Goal: Transaction & Acquisition: Purchase product/service

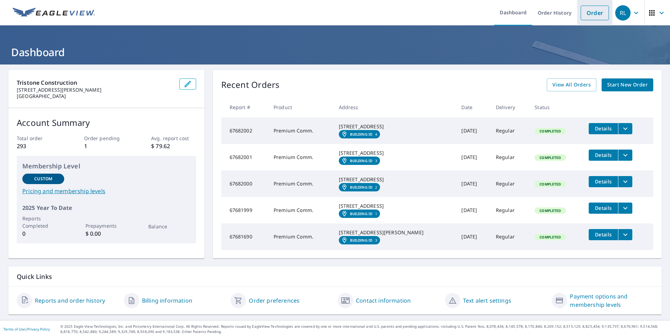
click at [581, 14] on link "Order" at bounding box center [594, 13] width 28 height 15
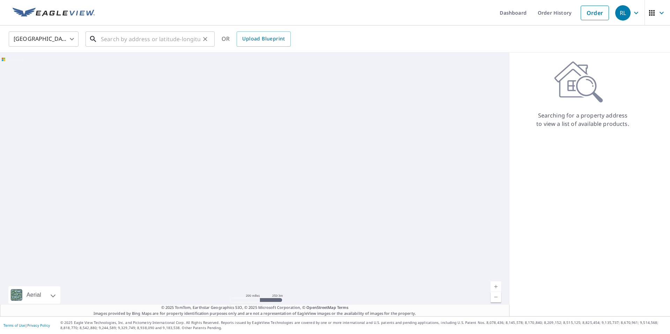
click at [181, 42] on input "text" at bounding box center [150, 39] width 99 height 20
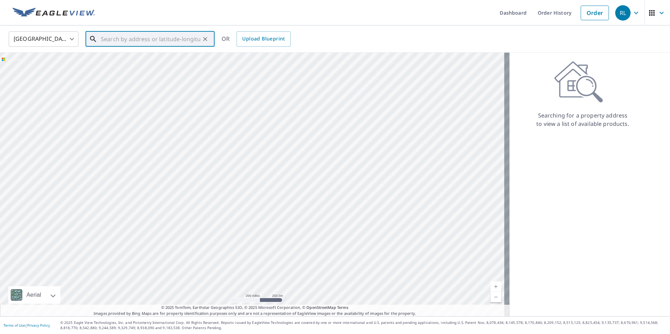
paste input "[STREET_ADDRESS][PERSON_NAME]"
click at [138, 58] on span "[STREET_ADDRESS][PERSON_NAME]" at bounding box center [153, 59] width 109 height 8
type input "[STREET_ADDRESS][PERSON_NAME]"
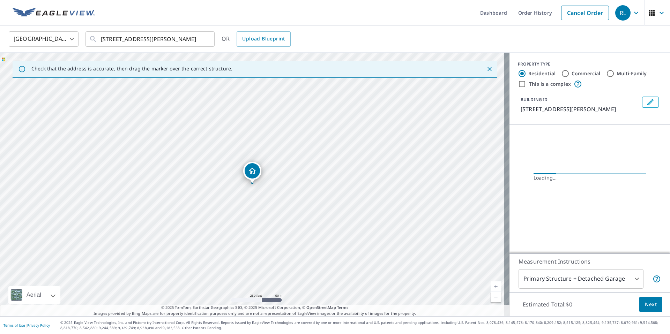
drag, startPoint x: 606, startPoint y: 73, endPoint x: 597, endPoint y: 74, distance: 8.8
click at [606, 73] on input "Multi-Family" at bounding box center [610, 73] width 8 height 8
radio input "true"
type input "2"
click at [517, 85] on input "This is a complex" at bounding box center [521, 84] width 8 height 8
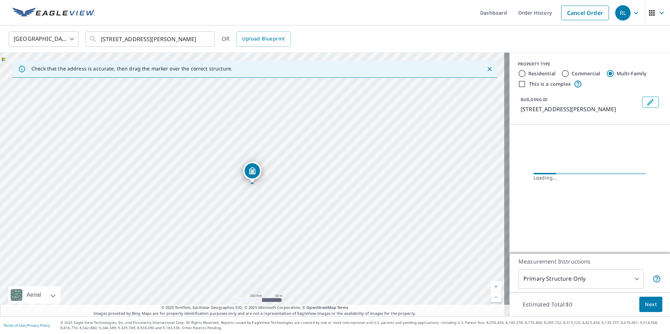
checkbox input "true"
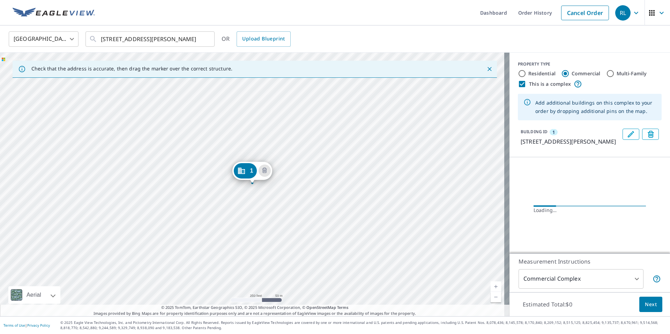
radio input "true"
type input "4"
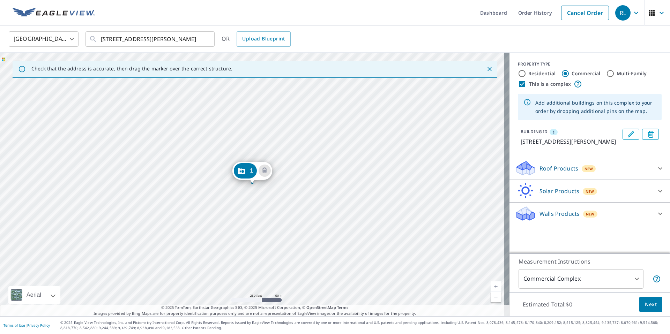
click at [556, 166] on p "Roof Products" at bounding box center [558, 168] width 39 height 8
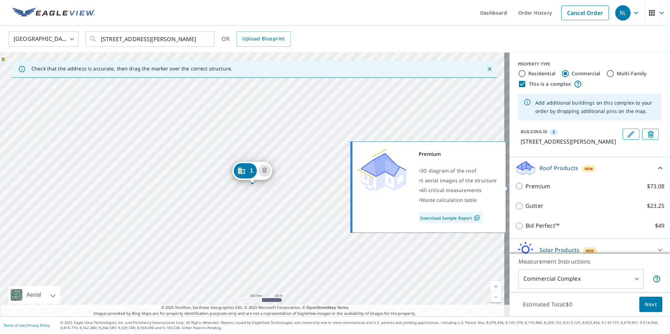
click at [531, 188] on p "Premium" at bounding box center [537, 186] width 25 height 9
click at [525, 188] on input "Premium $73.08" at bounding box center [520, 186] width 10 height 8
checkbox input "true"
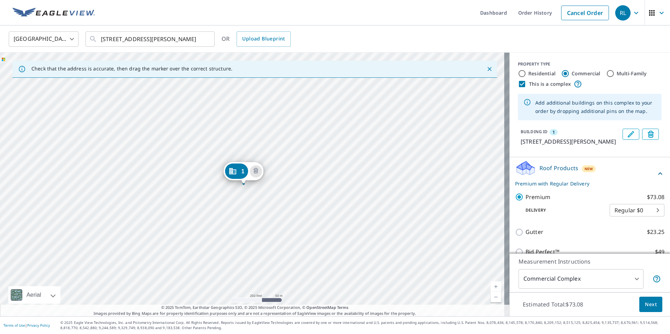
click at [314, 240] on div "[STREET_ADDRESS][PERSON_NAME]" at bounding box center [254, 185] width 509 height 264
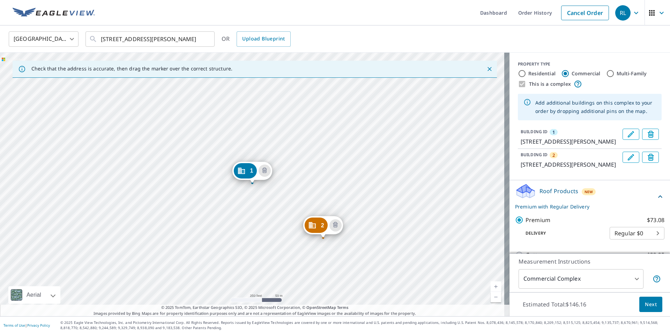
click at [266, 210] on div "2 [STREET_ADDRESS][PERSON_NAME] 1 [STREET_ADDRESS][PERSON_NAME]" at bounding box center [254, 185] width 509 height 264
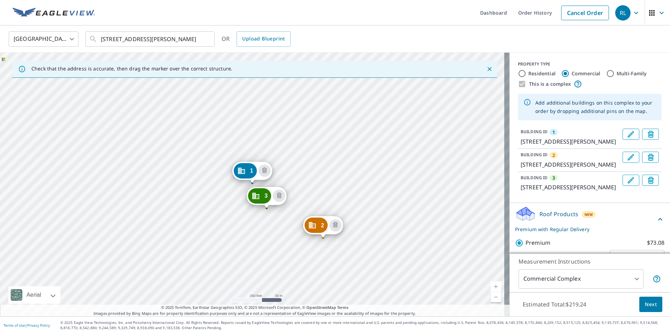
click at [254, 130] on div "2 [STREET_ADDRESS][PERSON_NAME] 3 [STREET_ADDRESS][PERSON_NAME] 1 [STREET_ADDRE…" at bounding box center [254, 185] width 509 height 264
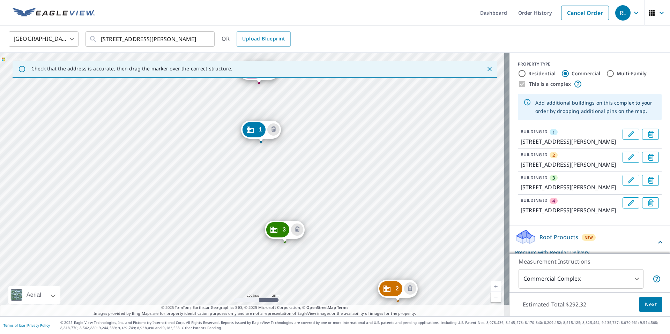
drag, startPoint x: 255, startPoint y: 184, endPoint x: 261, endPoint y: 135, distance: 49.1
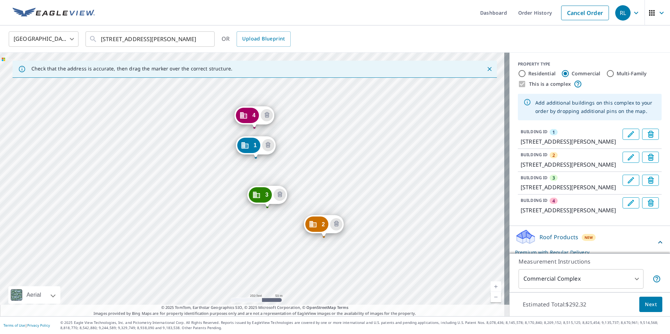
drag, startPoint x: 315, startPoint y: 169, endPoint x: 306, endPoint y: 166, distance: 9.7
click at [306, 166] on div "2 [STREET_ADDRESS][PERSON_NAME] 3 [STREET_ADDRESS][PERSON_NAME] 4 [STREET_ADDRE…" at bounding box center [254, 185] width 509 height 264
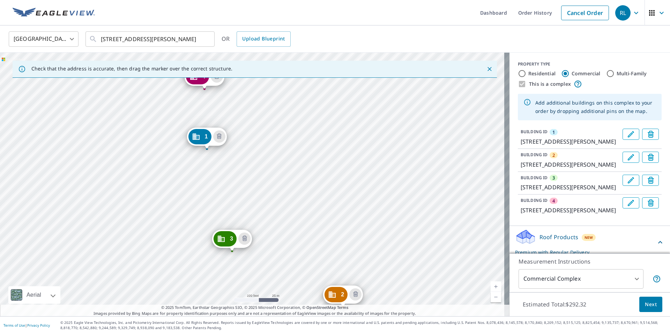
drag, startPoint x: 227, startPoint y: 241, endPoint x: 229, endPoint y: 244, distance: 3.6
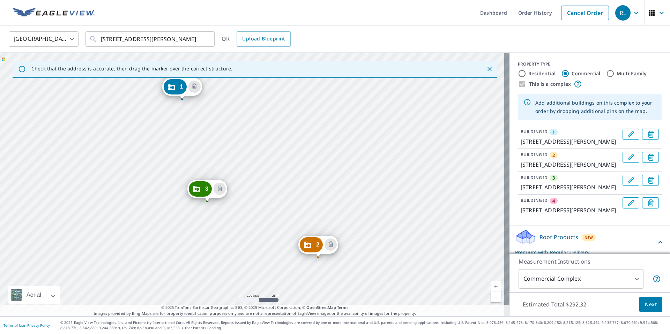
drag, startPoint x: 300, startPoint y: 186, endPoint x: 300, endPoint y: 178, distance: 7.4
click at [300, 175] on div "2 1 [PERSON_NAME][GEOGRAPHIC_DATA] 3 [STREET_ADDRESS][PERSON_NAME] 4 [STREET_AD…" at bounding box center [254, 185] width 509 height 264
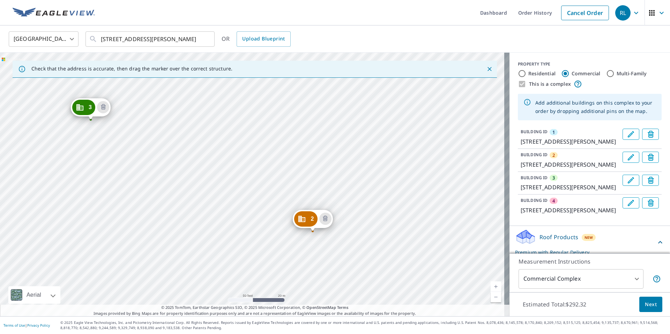
drag, startPoint x: 306, startPoint y: 197, endPoint x: 305, endPoint y: 193, distance: 4.2
click at [305, 193] on div "2 1 [PERSON_NAME][GEOGRAPHIC_DATA] 3 [STREET_ADDRESS][PERSON_NAME] 4 [STREET_AD…" at bounding box center [254, 185] width 509 height 264
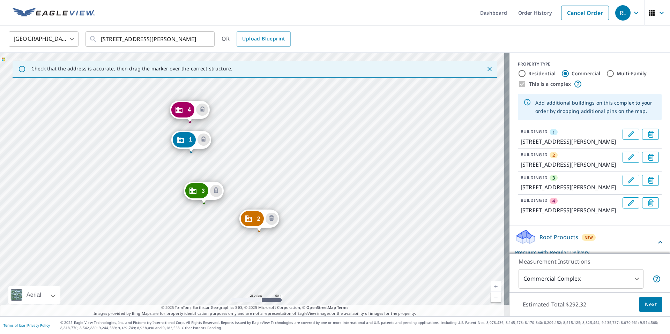
drag, startPoint x: 235, startPoint y: 144, endPoint x: 233, endPoint y: 192, distance: 48.2
click at [233, 192] on div "2 1 [PERSON_NAME][GEOGRAPHIC_DATA] 3 [STREET_ADDRESS][PERSON_NAME] 4 [STREET_AD…" at bounding box center [254, 185] width 509 height 264
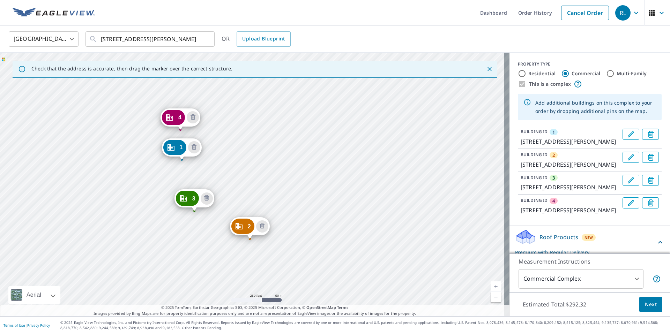
drag, startPoint x: 258, startPoint y: 172, endPoint x: 247, endPoint y: 181, distance: 14.6
click at [247, 181] on div "2 1 [PERSON_NAME][GEOGRAPHIC_DATA] 3 [STREET_ADDRESS][PERSON_NAME] 4 [STREET_AD…" at bounding box center [254, 185] width 509 height 264
drag, startPoint x: 240, startPoint y: 169, endPoint x: 243, endPoint y: 167, distance: 4.0
click at [243, 167] on div "2 1 [PERSON_NAME][GEOGRAPHIC_DATA] 3 [STREET_ADDRESS][PERSON_NAME] 4 [STREET_AD…" at bounding box center [254, 185] width 509 height 264
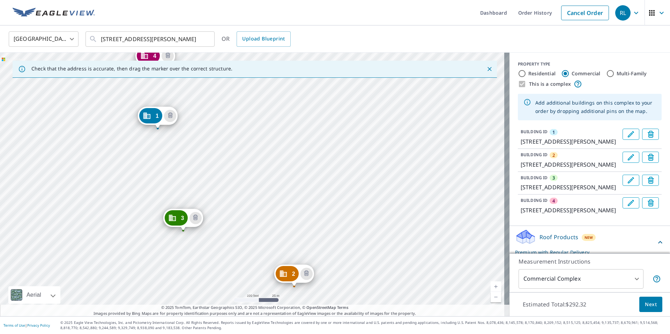
drag, startPoint x: 226, startPoint y: 172, endPoint x: 243, endPoint y: 151, distance: 27.6
click at [243, 151] on div "2 1 [PERSON_NAME][GEOGRAPHIC_DATA] 3 [STREET_ADDRESS][PERSON_NAME] 4 [STREET_AD…" at bounding box center [254, 185] width 509 height 264
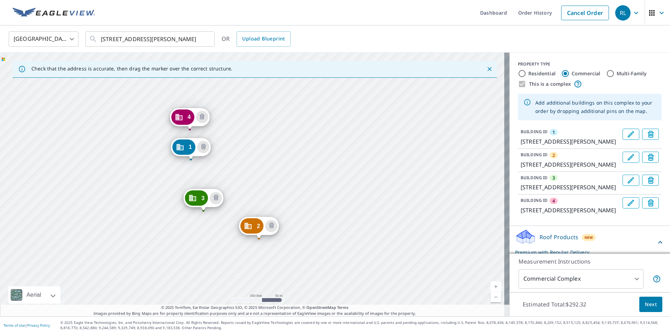
click at [239, 175] on div "2 1 [PERSON_NAME][GEOGRAPHIC_DATA] 3 [STREET_ADDRESS][PERSON_NAME] 4 [STREET_AD…" at bounding box center [254, 185] width 509 height 264
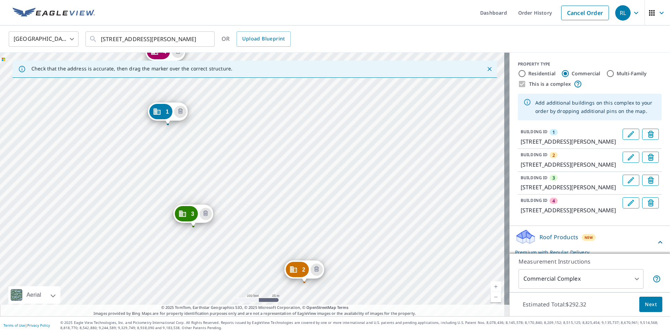
drag, startPoint x: 232, startPoint y: 210, endPoint x: 237, endPoint y: 166, distance: 44.2
click at [237, 166] on div "2 1 [PERSON_NAME][GEOGRAPHIC_DATA] 3 [STREET_ADDRESS][PERSON_NAME] 4 [STREET_AD…" at bounding box center [254, 185] width 509 height 264
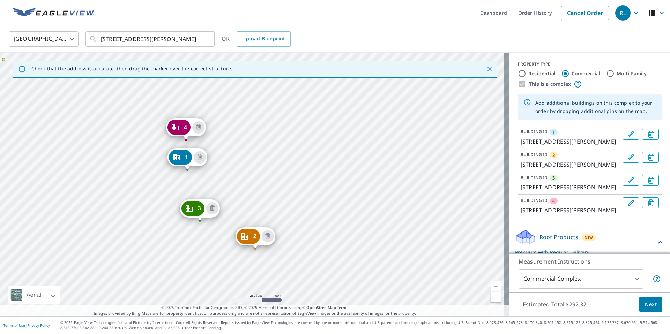
drag, startPoint x: 241, startPoint y: 162, endPoint x: 225, endPoint y: 188, distance: 29.6
click at [225, 188] on div "2 1 [PERSON_NAME][GEOGRAPHIC_DATA] 3 [STREET_ADDRESS][PERSON_NAME] 4 [STREET_AD…" at bounding box center [254, 185] width 509 height 264
click at [644, 303] on span "Next" at bounding box center [650, 304] width 12 height 9
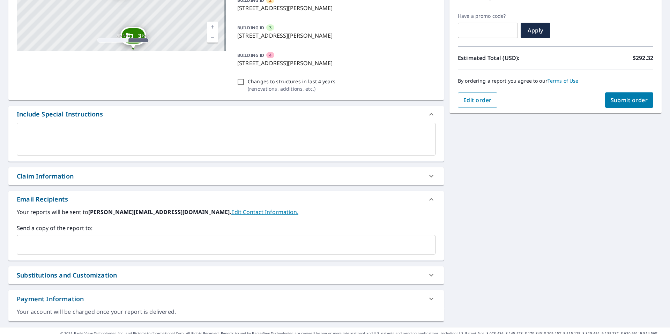
scroll to position [135, 0]
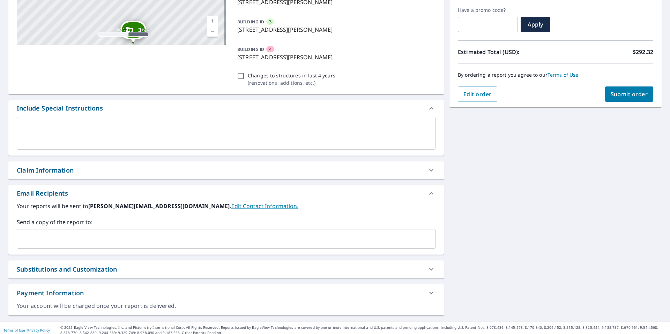
click at [126, 236] on input "text" at bounding box center [221, 238] width 402 height 13
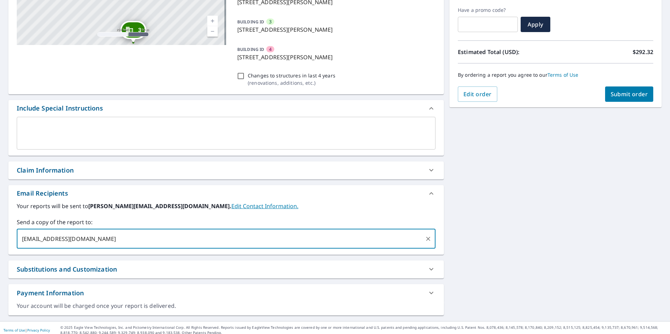
type input "[EMAIL_ADDRESS][DOMAIN_NAME]"
type input "[PERSON_NAME][EMAIL_ADDRESS][DOMAIN_NAME]"
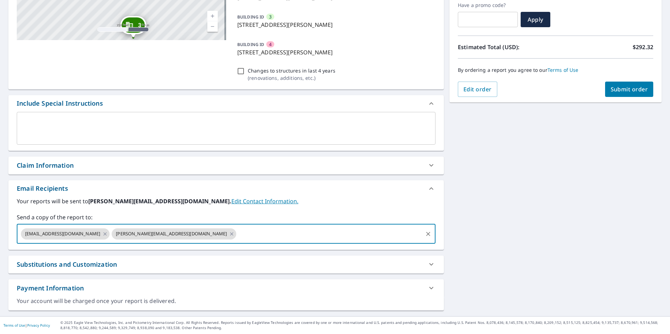
scroll to position [0, 0]
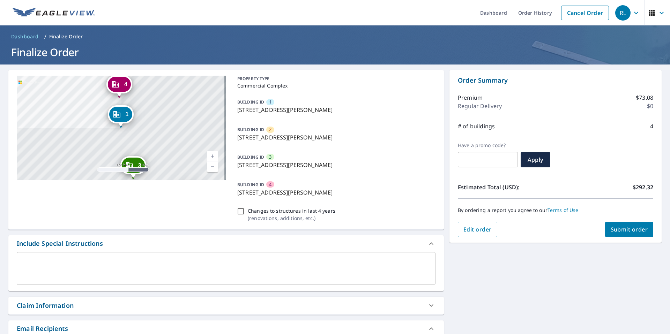
click at [622, 229] on span "Submit order" at bounding box center [628, 230] width 37 height 8
